Goal: Task Accomplishment & Management: Manage account settings

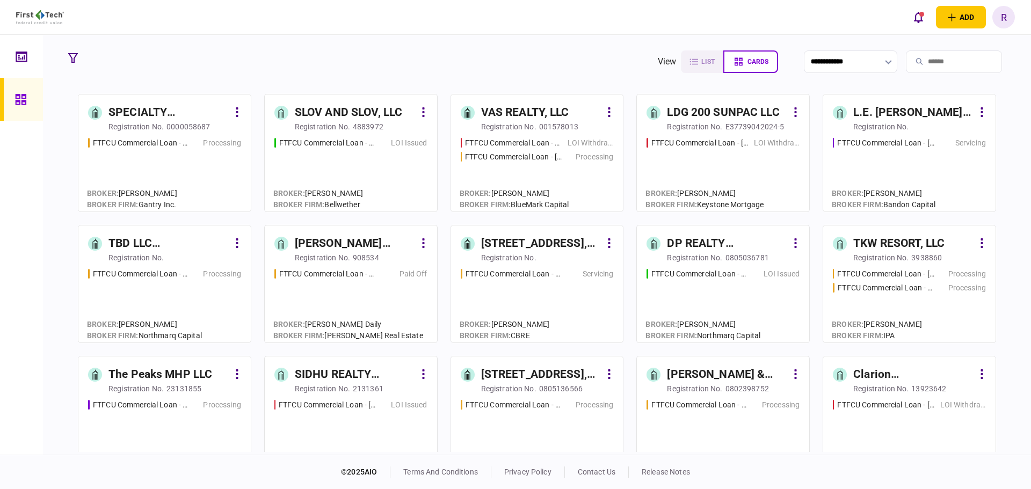
click at [525, 375] on div "[STREET_ADDRESS], LLC" at bounding box center [541, 374] width 120 height 17
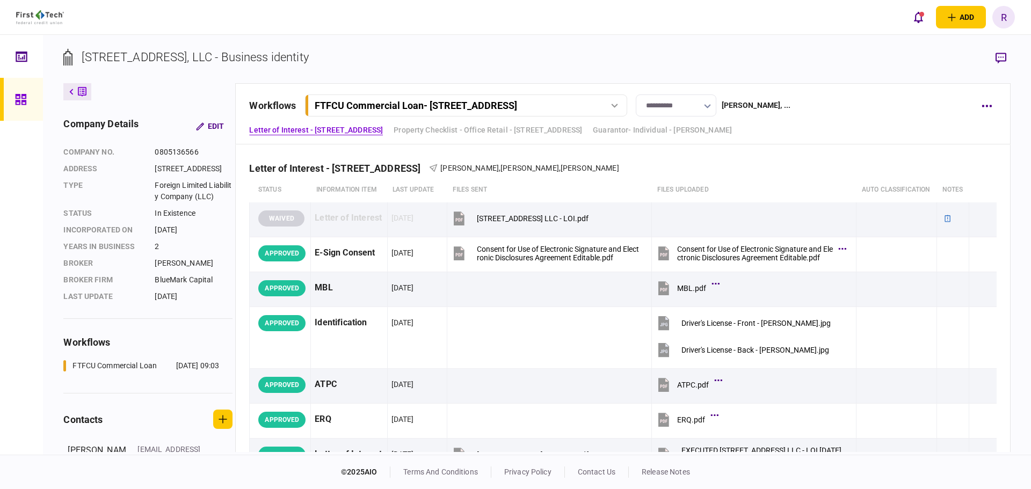
scroll to position [144, 0]
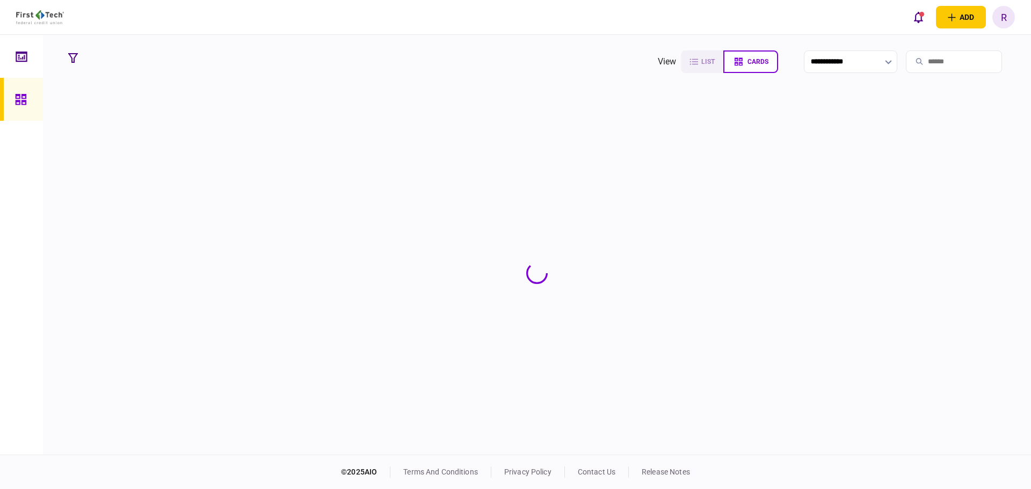
click at [22, 97] on icon at bounding box center [20, 99] width 11 height 11
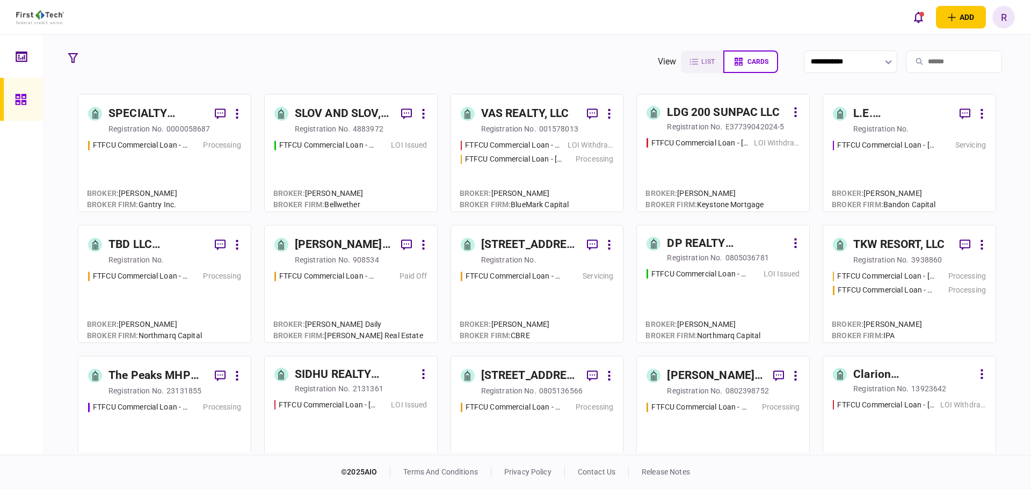
click at [518, 111] on div "VAS REALTY, LLC" at bounding box center [525, 113] width 88 height 17
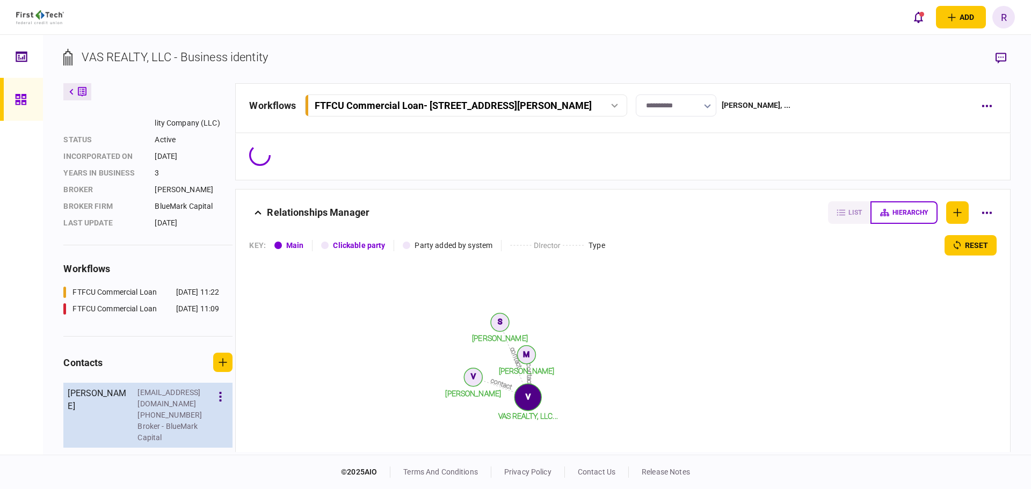
scroll to position [150, 0]
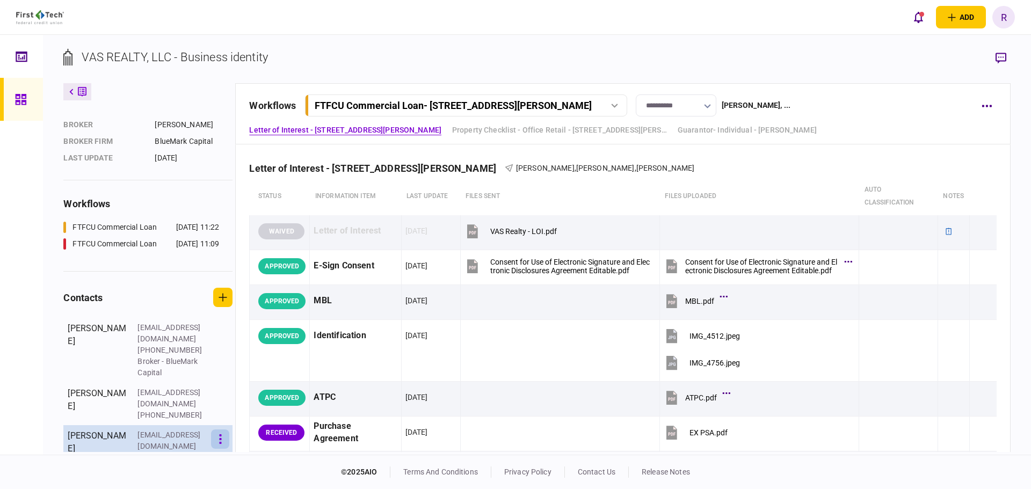
click at [219, 444] on icon "button" at bounding box center [220, 439] width 3 height 10
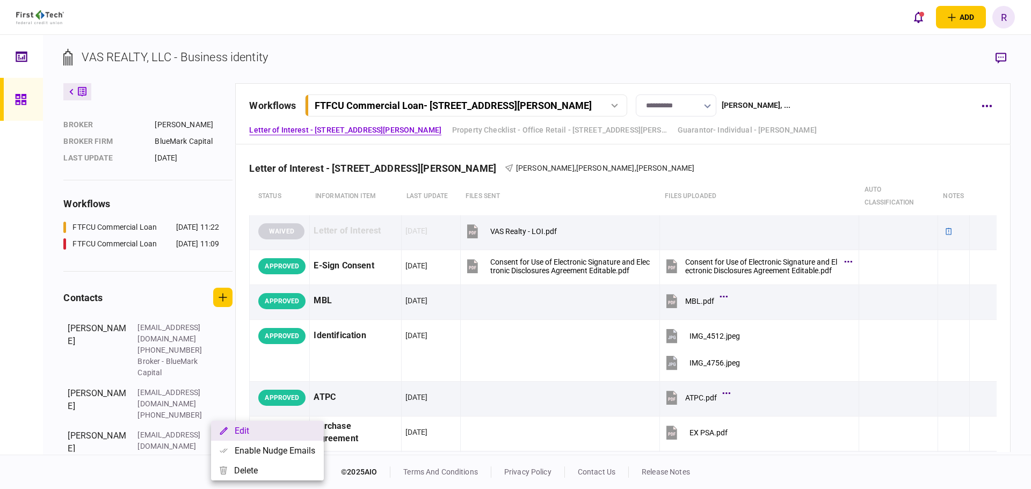
click at [249, 438] on button "Edit" at bounding box center [267, 431] width 113 height 20
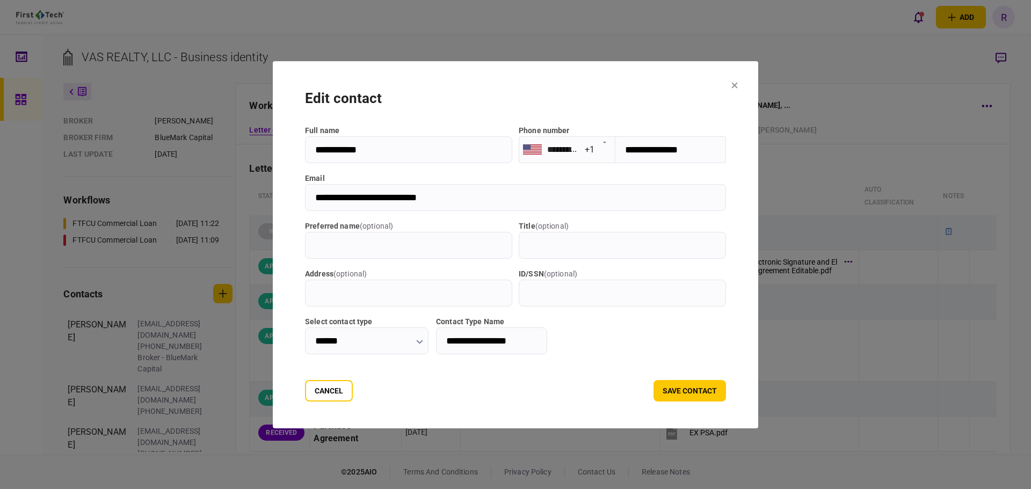
click at [353, 198] on input "**********" at bounding box center [515, 197] width 421 height 27
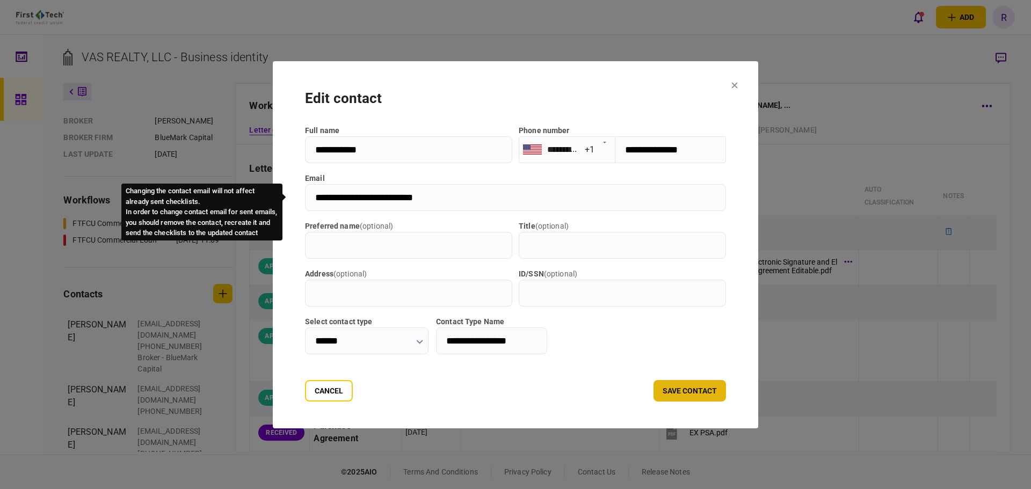
type input "**********"
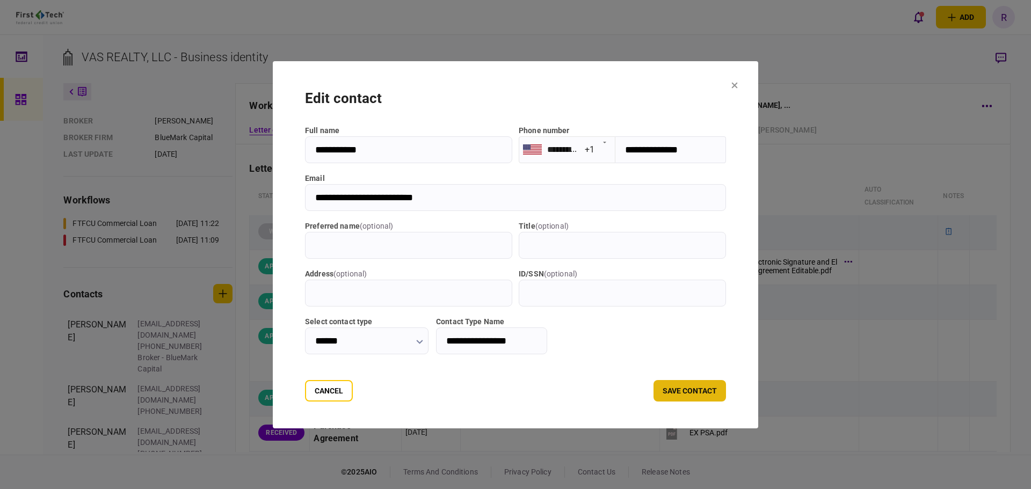
click at [686, 395] on button "save contact" at bounding box center [689, 390] width 72 height 21
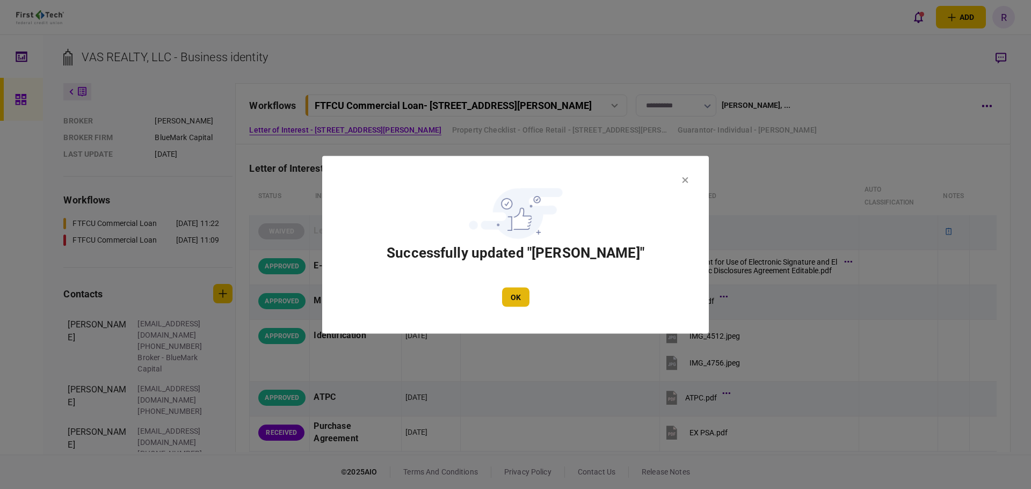
click at [515, 296] on button "OK" at bounding box center [515, 296] width 27 height 19
